Goal: Browse casually: Explore the website without a specific task or goal

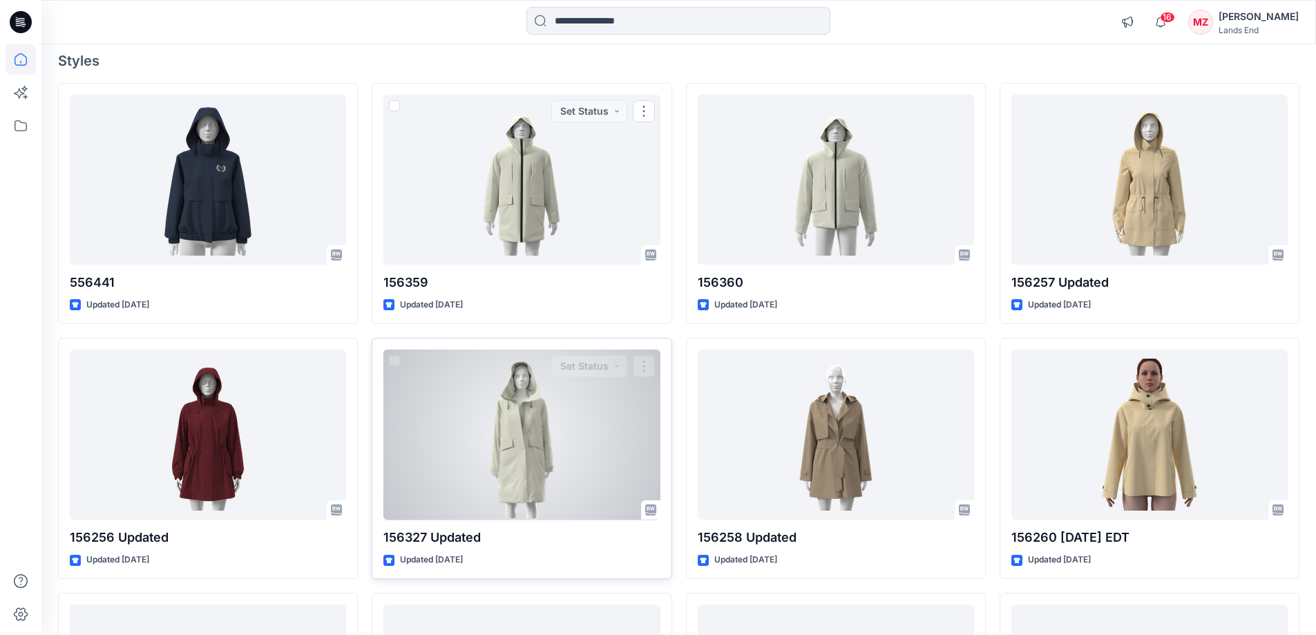
scroll to position [276, 0]
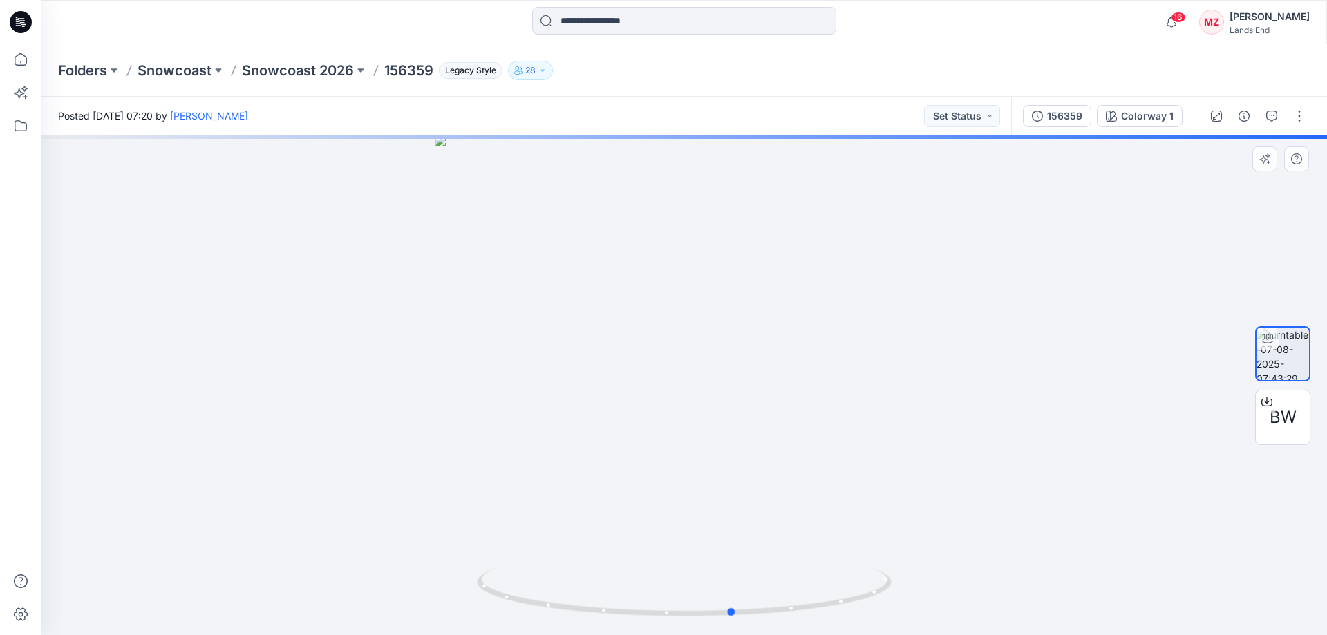
drag, startPoint x: 835, startPoint y: 553, endPoint x: 470, endPoint y: 569, distance: 365.8
click at [470, 569] on div at bounding box center [683, 385] width 1285 height 500
drag, startPoint x: 804, startPoint y: 258, endPoint x: 770, endPoint y: 576, distance: 320.2
click at [770, 576] on div at bounding box center [683, 385] width 1285 height 500
drag, startPoint x: 773, startPoint y: 543, endPoint x: 548, endPoint y: 542, distance: 225.2
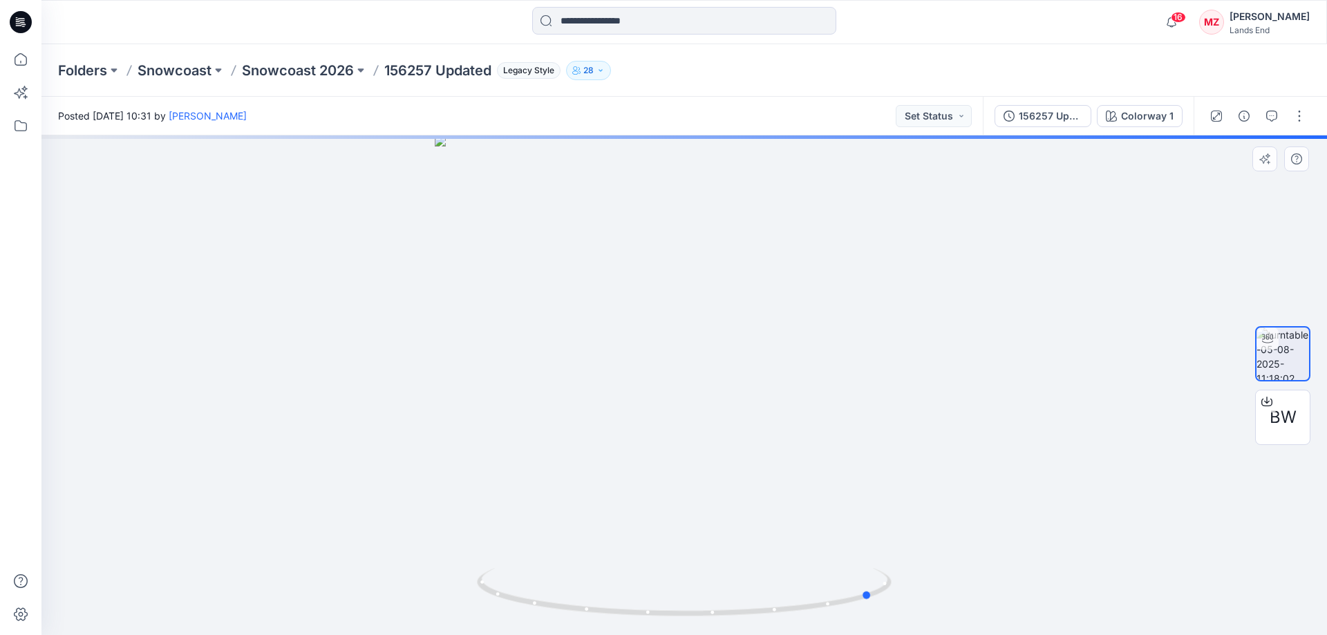
click at [548, 542] on div at bounding box center [683, 385] width 1285 height 500
drag, startPoint x: 780, startPoint y: 552, endPoint x: 635, endPoint y: 545, distance: 145.3
click at [635, 545] on div at bounding box center [683, 385] width 1285 height 500
drag, startPoint x: 844, startPoint y: 557, endPoint x: 440, endPoint y: 515, distance: 406.3
click at [440, 515] on div at bounding box center [683, 385] width 1285 height 500
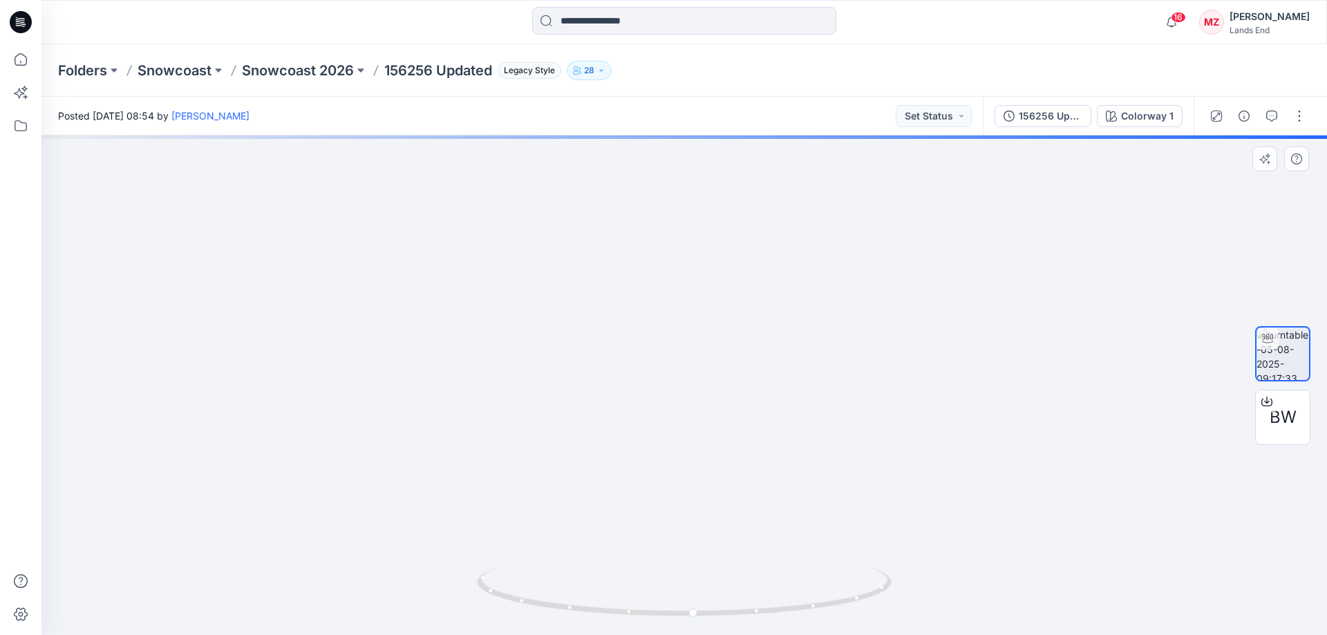
drag, startPoint x: 803, startPoint y: 294, endPoint x: 763, endPoint y: 530, distance: 239.7
click at [764, 532] on img at bounding box center [683, 127] width 1624 height 1016
drag, startPoint x: 775, startPoint y: 362, endPoint x: 784, endPoint y: 512, distance: 150.2
click at [784, 512] on img at bounding box center [661, 355] width 1624 height 559
drag, startPoint x: 760, startPoint y: 314, endPoint x: 767, endPoint y: 407, distance: 93.5
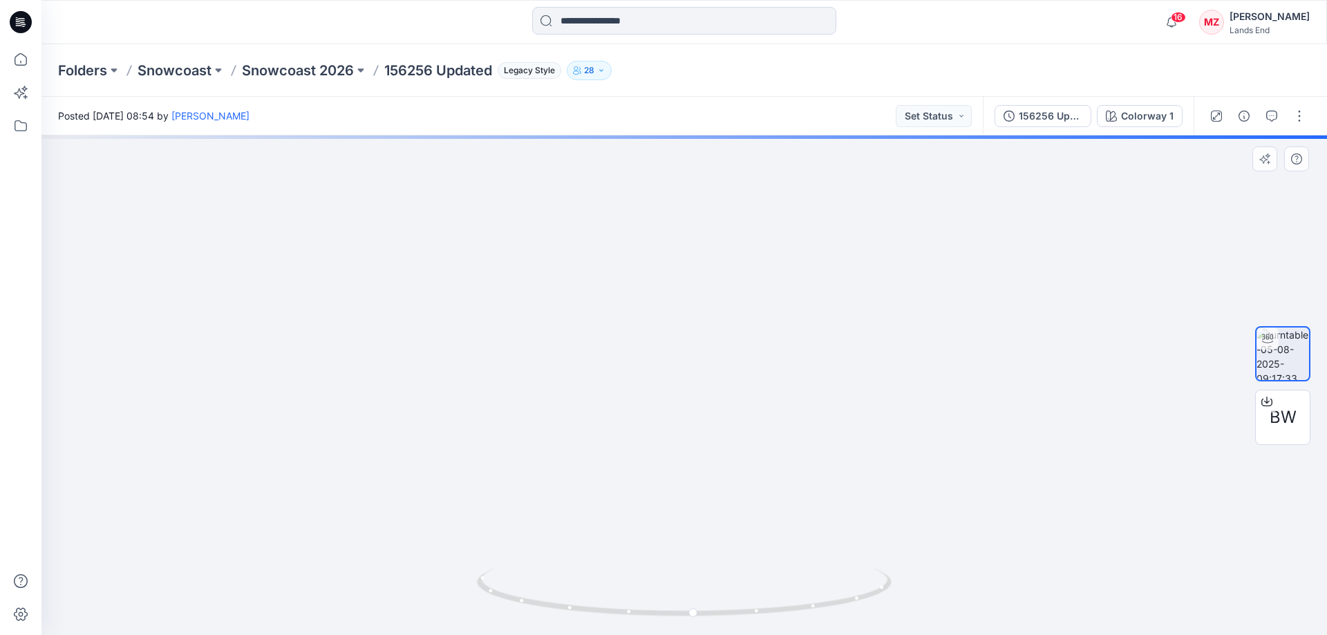
click at [767, 407] on img at bounding box center [661, 355] width 1624 height 559
drag, startPoint x: 709, startPoint y: 554, endPoint x: 779, endPoint y: 509, distance: 83.0
click at [751, 247] on img at bounding box center [710, 234] width 1624 height 801
drag, startPoint x: 779, startPoint y: 540, endPoint x: 773, endPoint y: 330, distance: 210.1
click at [772, 317] on img at bounding box center [710, 231] width 1624 height 807
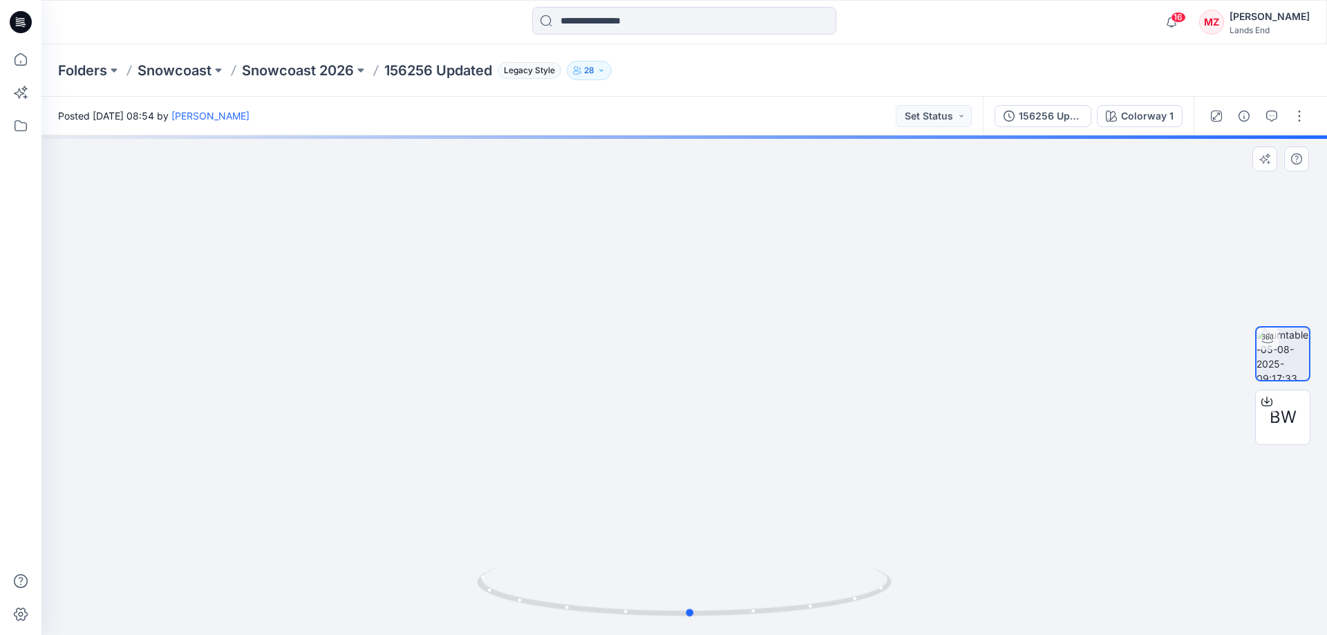
drag, startPoint x: 754, startPoint y: 533, endPoint x: 734, endPoint y: 340, distance: 193.8
click at [734, 340] on div at bounding box center [683, 385] width 1285 height 500
drag, startPoint x: 752, startPoint y: 570, endPoint x: 698, endPoint y: 303, distance: 272.1
click at [698, 303] on div at bounding box center [683, 385] width 1285 height 500
drag, startPoint x: 670, startPoint y: 345, endPoint x: 666, endPoint y: 302, distance: 43.7
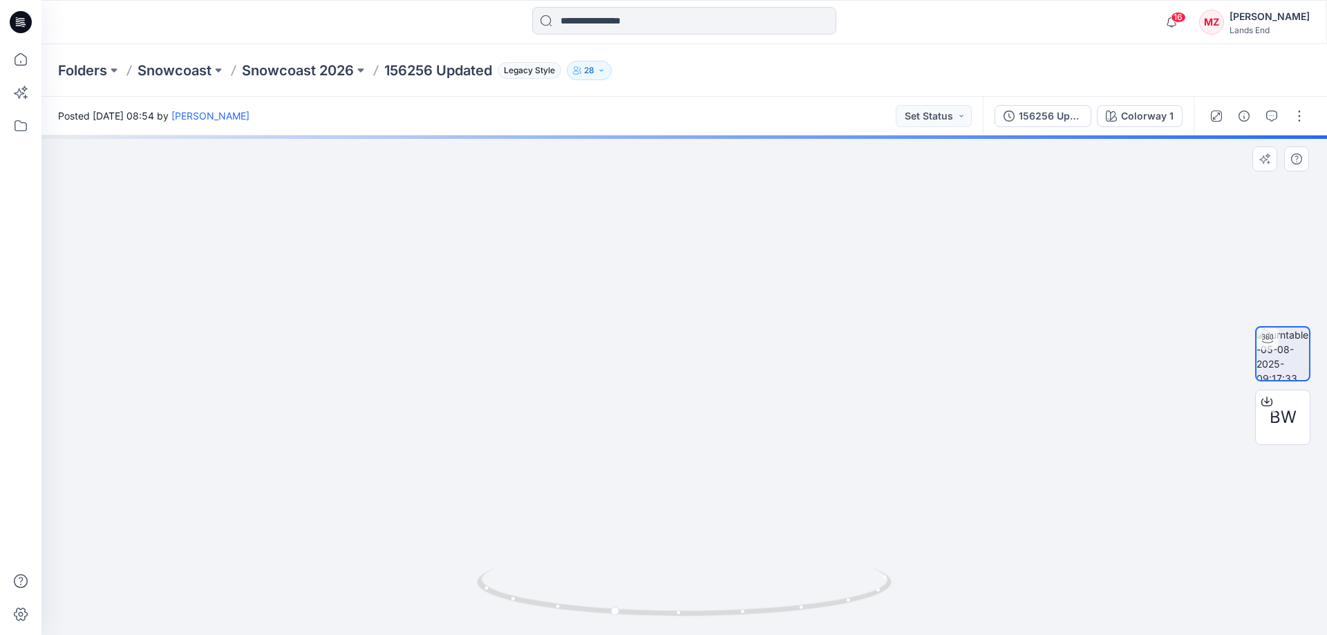
click at [666, 302] on img at bounding box center [688, 28] width 1624 height 1213
drag, startPoint x: 806, startPoint y: 567, endPoint x: 882, endPoint y: 533, distance: 82.6
click at [882, 533] on div at bounding box center [683, 385] width 1285 height 500
drag, startPoint x: 807, startPoint y: 415, endPoint x: 803, endPoint y: 541, distance: 125.8
click at [803, 541] on img at bounding box center [680, 232] width 1512 height 805
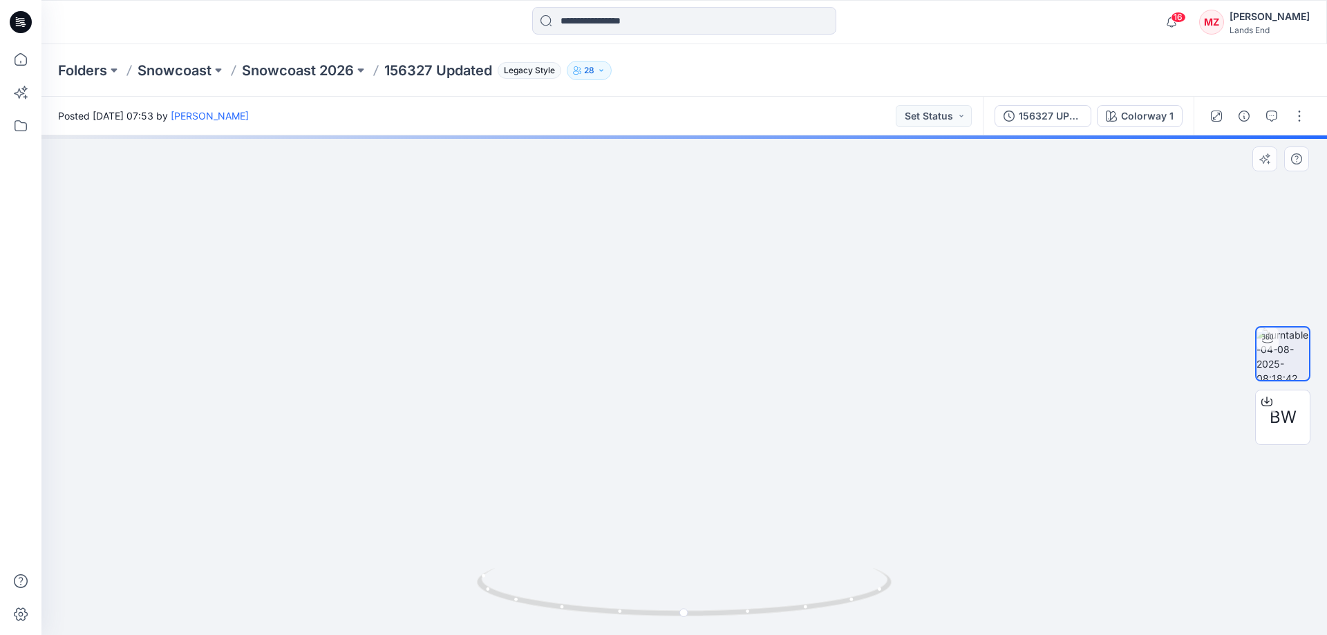
drag, startPoint x: 810, startPoint y: 374, endPoint x: 809, endPoint y: 524, distance: 149.2
click at [809, 524] on img at bounding box center [677, 354] width 1512 height 561
drag, startPoint x: 772, startPoint y: 486, endPoint x: 775, endPoint y: 362, distance: 123.7
click at [775, 362] on div at bounding box center [683, 385] width 1285 height 500
drag, startPoint x: 786, startPoint y: 501, endPoint x: 786, endPoint y: 230, distance: 270.8
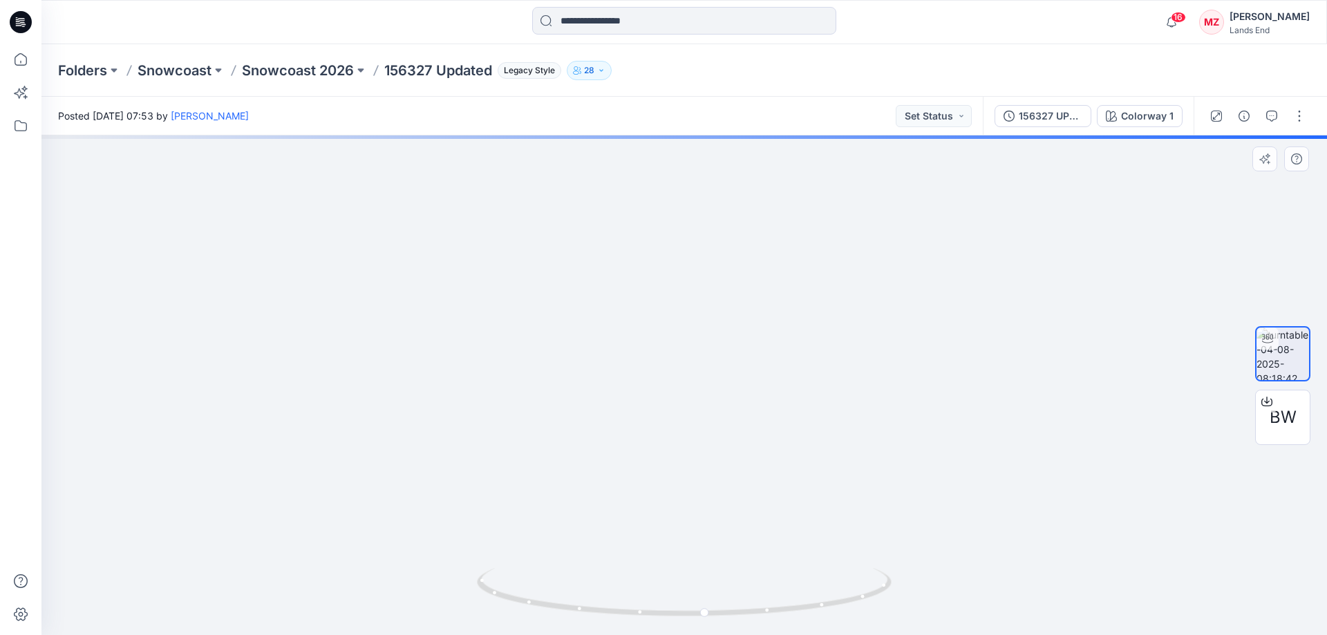
click at [786, 230] on img at bounding box center [676, 219] width 1512 height 832
drag, startPoint x: 811, startPoint y: 500, endPoint x: 822, endPoint y: 375, distance: 125.5
click at [822, 375] on img at bounding box center [687, 174] width 1512 height 922
drag, startPoint x: 812, startPoint y: 513, endPoint x: 806, endPoint y: 493, distance: 20.8
click at [806, 493] on img at bounding box center [678, 137] width 1512 height 995
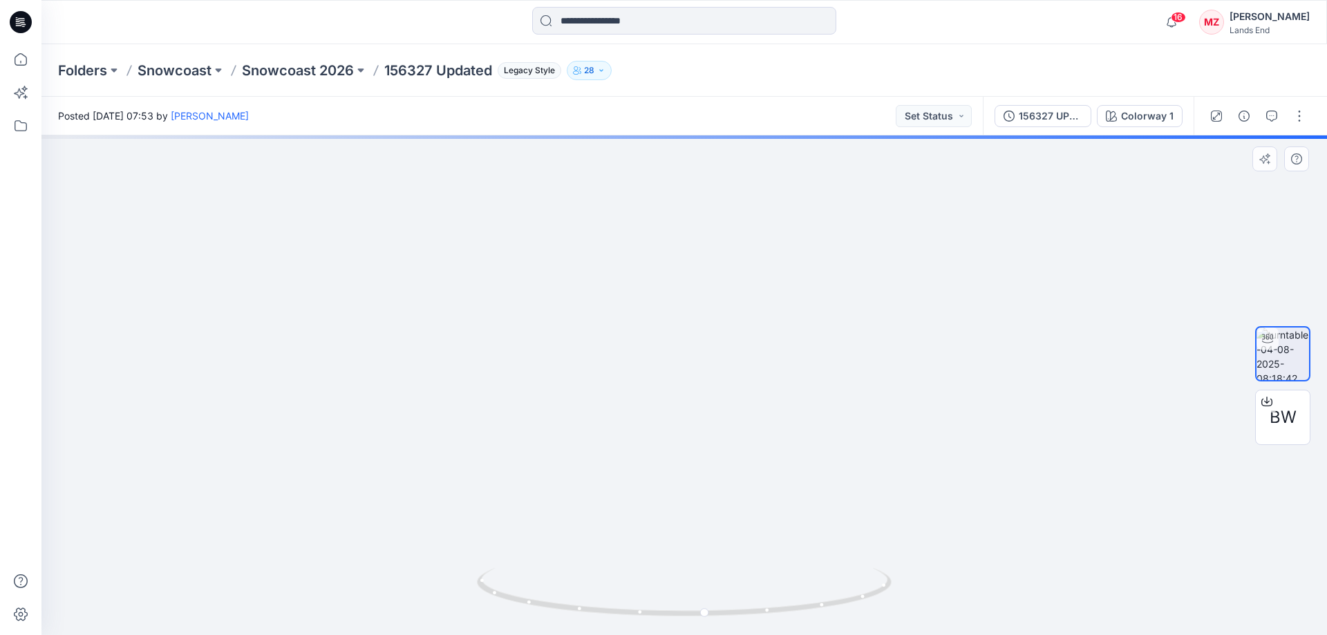
drag, startPoint x: 799, startPoint y: 550, endPoint x: 757, endPoint y: 192, distance: 360.4
drag, startPoint x: 759, startPoint y: 512, endPoint x: 785, endPoint y: 567, distance: 60.3
click at [785, 567] on div at bounding box center [683, 385] width 1285 height 500
drag, startPoint x: 806, startPoint y: 570, endPoint x: 728, endPoint y: 580, distance: 78.7
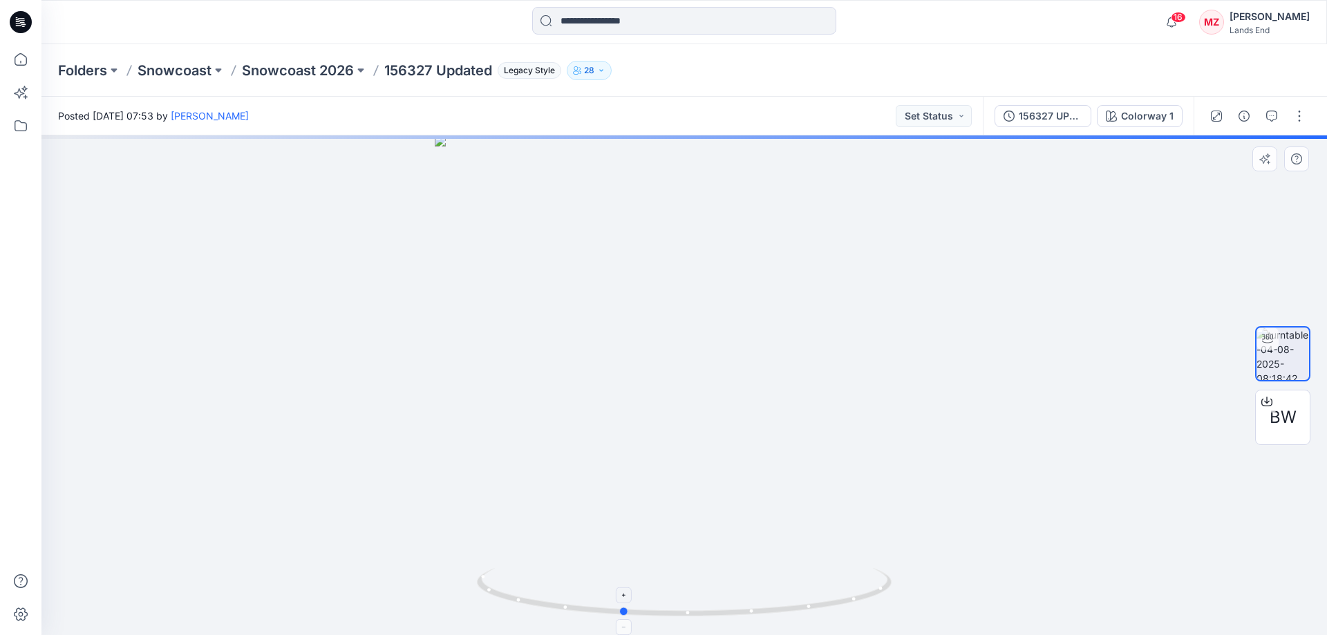
click at [728, 580] on div at bounding box center [683, 385] width 1285 height 500
drag, startPoint x: 768, startPoint y: 520, endPoint x: 766, endPoint y: 544, distance: 24.3
click at [766, 544] on img at bounding box center [685, 61] width 1737 height 1148
drag, startPoint x: 787, startPoint y: 428, endPoint x: 798, endPoint y: 542, distance: 113.8
click at [798, 542] on img at bounding box center [710, 207] width 1737 height 855
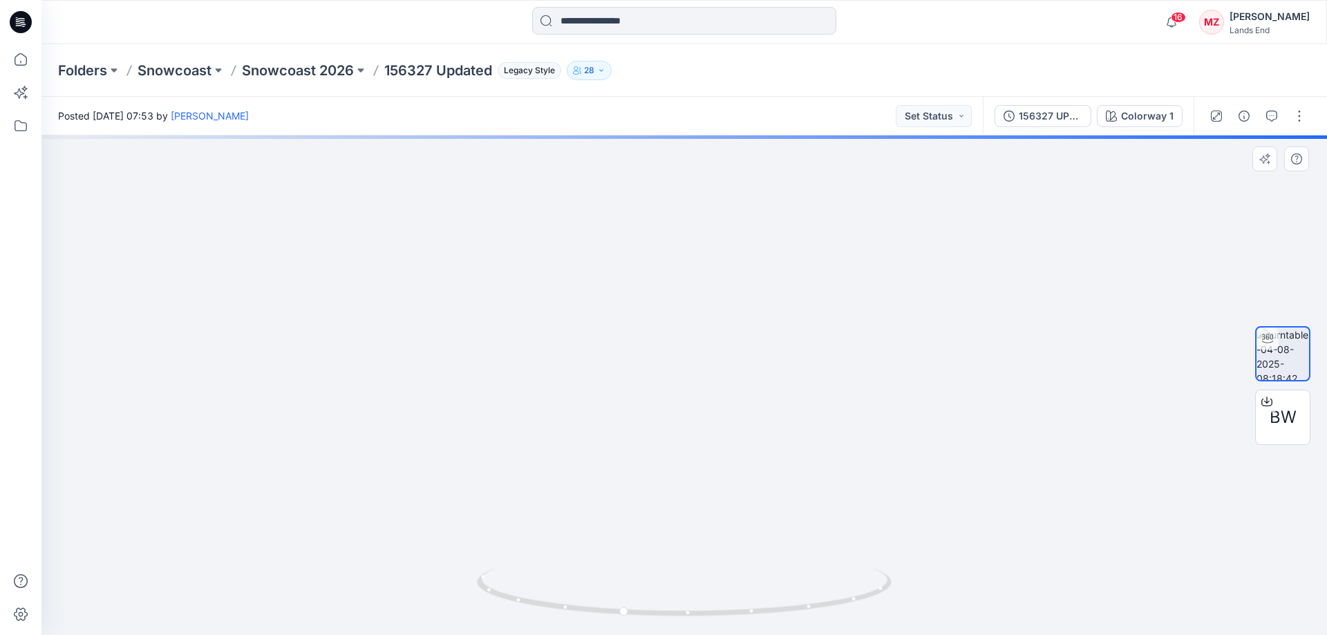
drag, startPoint x: 790, startPoint y: 394, endPoint x: 796, endPoint y: 551, distance: 157.7
click at [796, 551] on img at bounding box center [717, 303] width 1737 height 663
drag, startPoint x: 784, startPoint y: 576, endPoint x: 459, endPoint y: 560, distance: 325.2
click at [459, 560] on div at bounding box center [683, 385] width 1285 height 500
drag, startPoint x: 748, startPoint y: 505, endPoint x: 730, endPoint y: 296, distance: 209.4
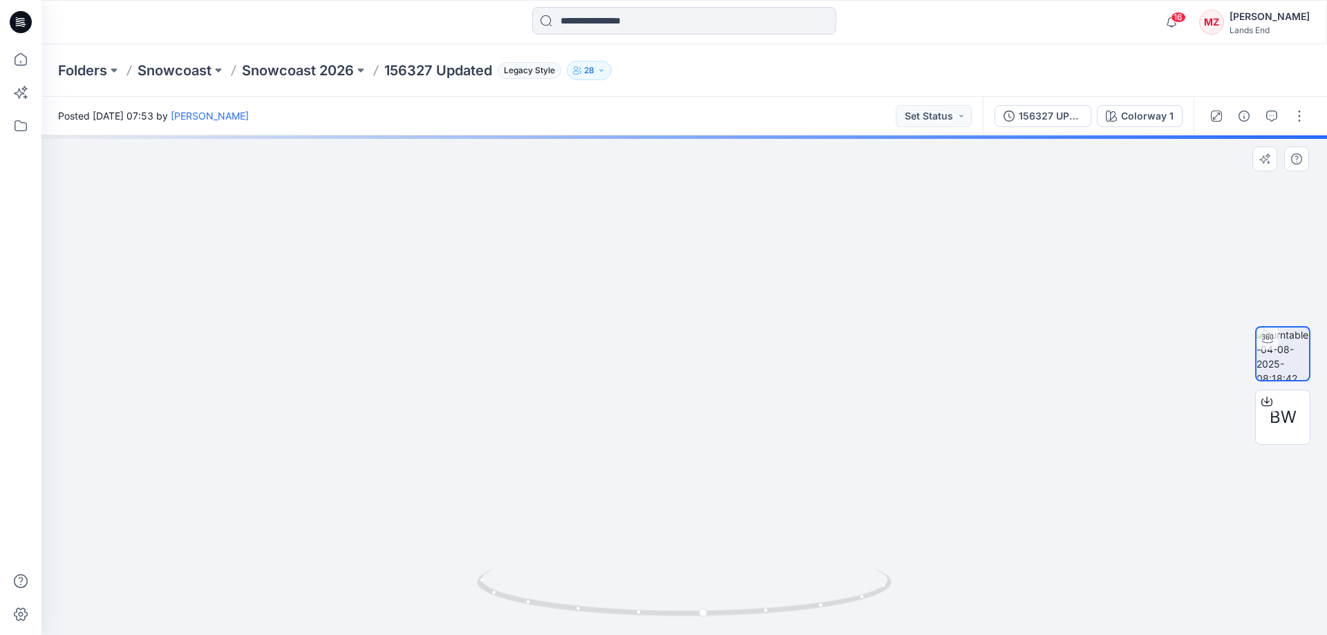
click at [730, 296] on img at bounding box center [665, 203] width 1512 height 864
drag, startPoint x: 815, startPoint y: 260, endPoint x: 811, endPoint y: 511, distance: 250.8
click at [811, 511] on img at bounding box center [681, 258] width 1512 height 753
drag, startPoint x: 855, startPoint y: 393, endPoint x: 821, endPoint y: 226, distance: 170.6
click at [821, 213] on img at bounding box center [648, 182] width 1512 height 906
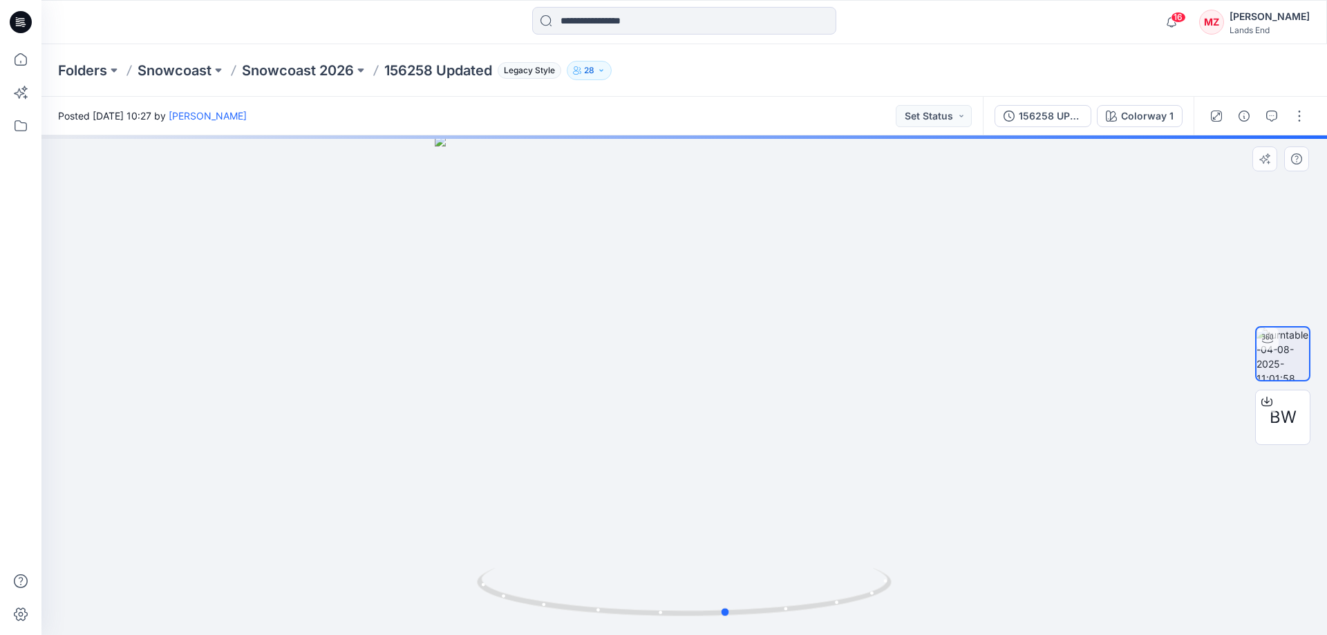
drag, startPoint x: 818, startPoint y: 565, endPoint x: 390, endPoint y: 520, distance: 430.0
click at [437, 536] on div at bounding box center [683, 385] width 1285 height 500
